Goal: Check status

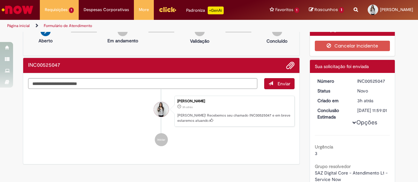
scroll to position [8, 0]
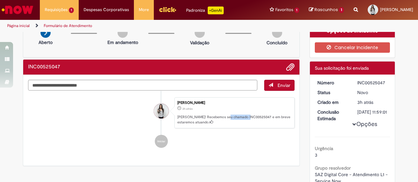
drag, startPoint x: 224, startPoint y: 116, endPoint x: 246, endPoint y: 116, distance: 21.9
click at [246, 116] on p "[PERSON_NAME]! Recebemos seu chamado INC00525047 e em breve estaremos atuando." at bounding box center [234, 120] width 114 height 10
copy p "INC00525047"
